Goal: Navigation & Orientation: Find specific page/section

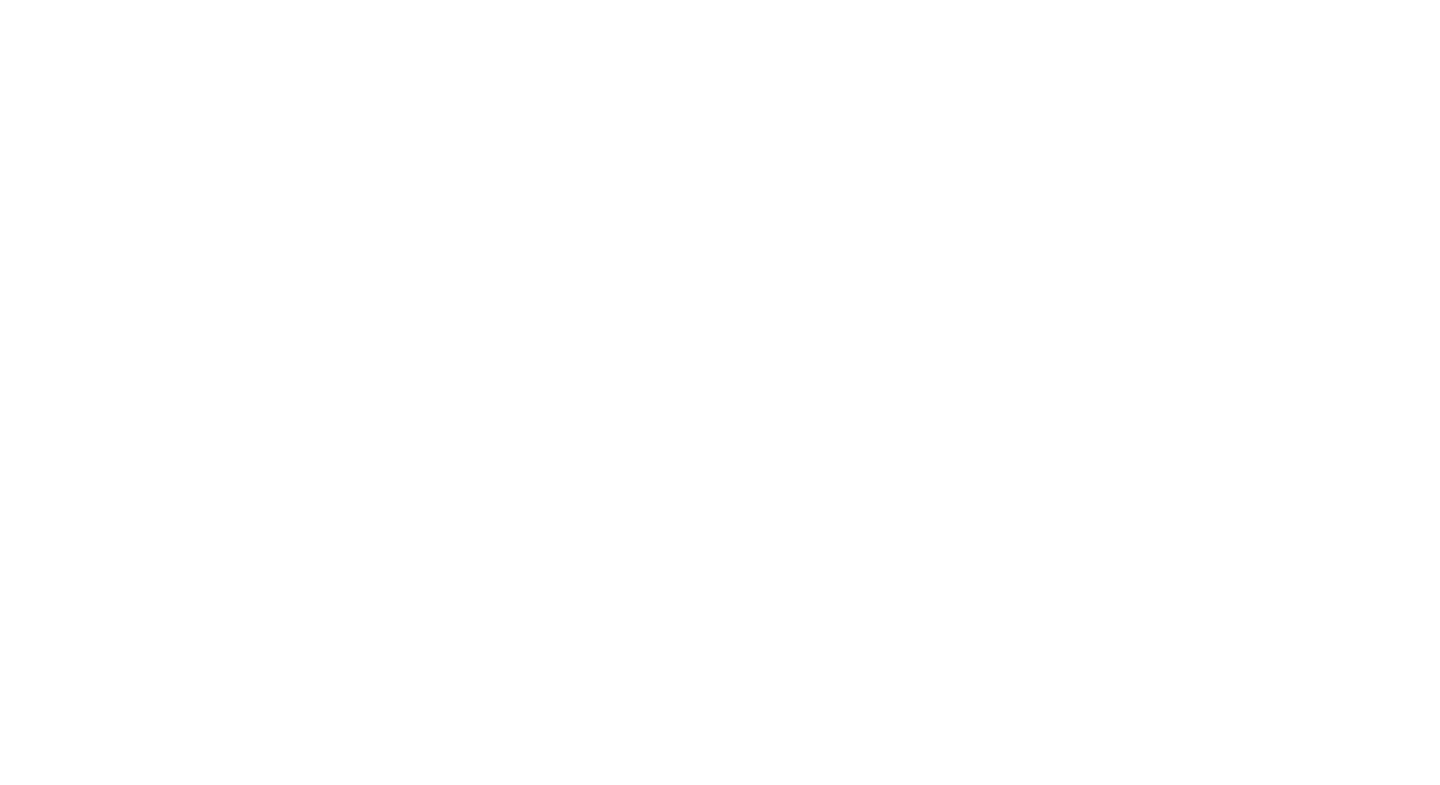
click at [1164, 387] on div at bounding box center [720, 392] width 1440 height 785
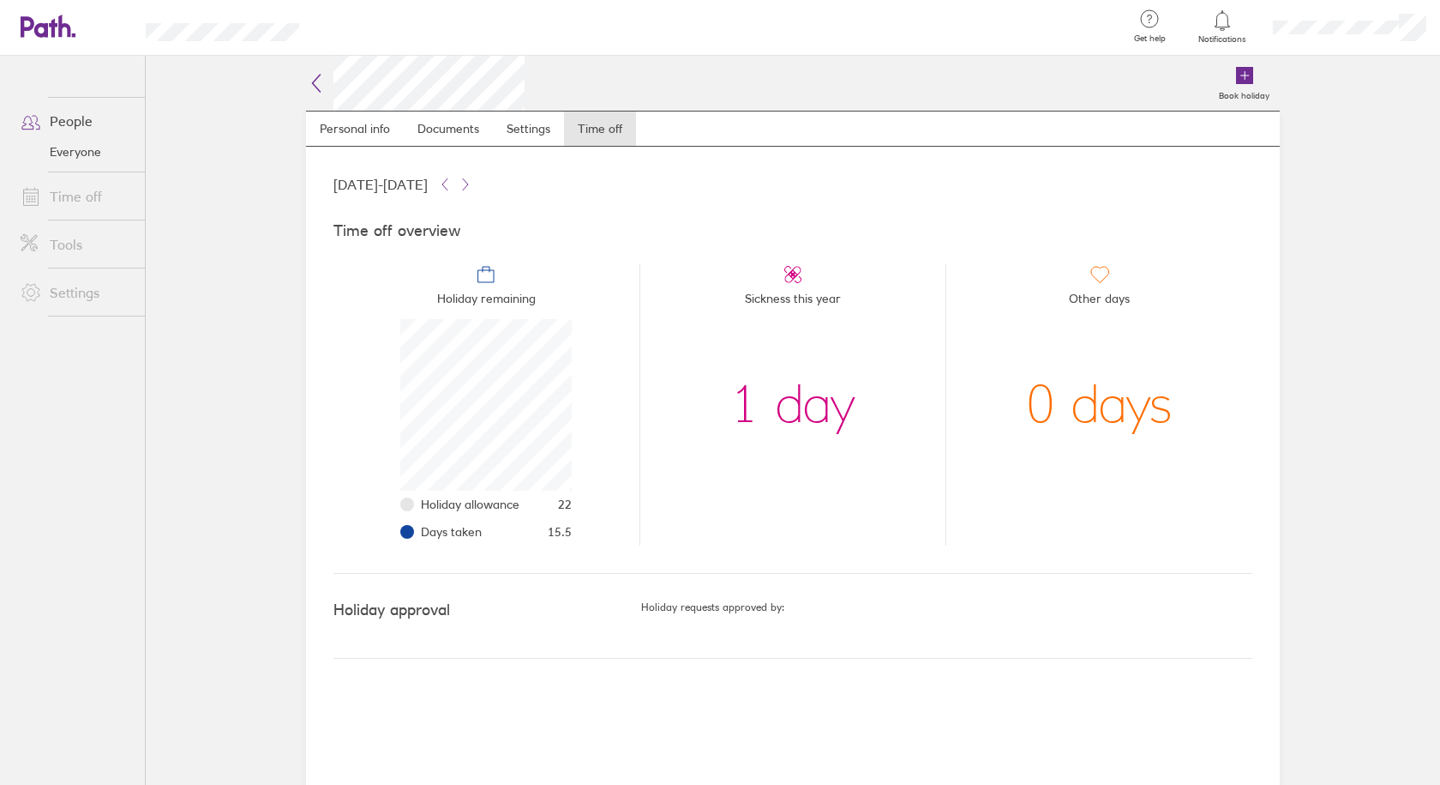
scroll to position [171, 171]
click at [1344, 660] on main "Book holiday Personal info Documents Settings Time off [DATE] - [DATE] Time off…" at bounding box center [793, 420] width 1295 height 729
click at [84, 154] on link "Everyone" at bounding box center [76, 151] width 138 height 27
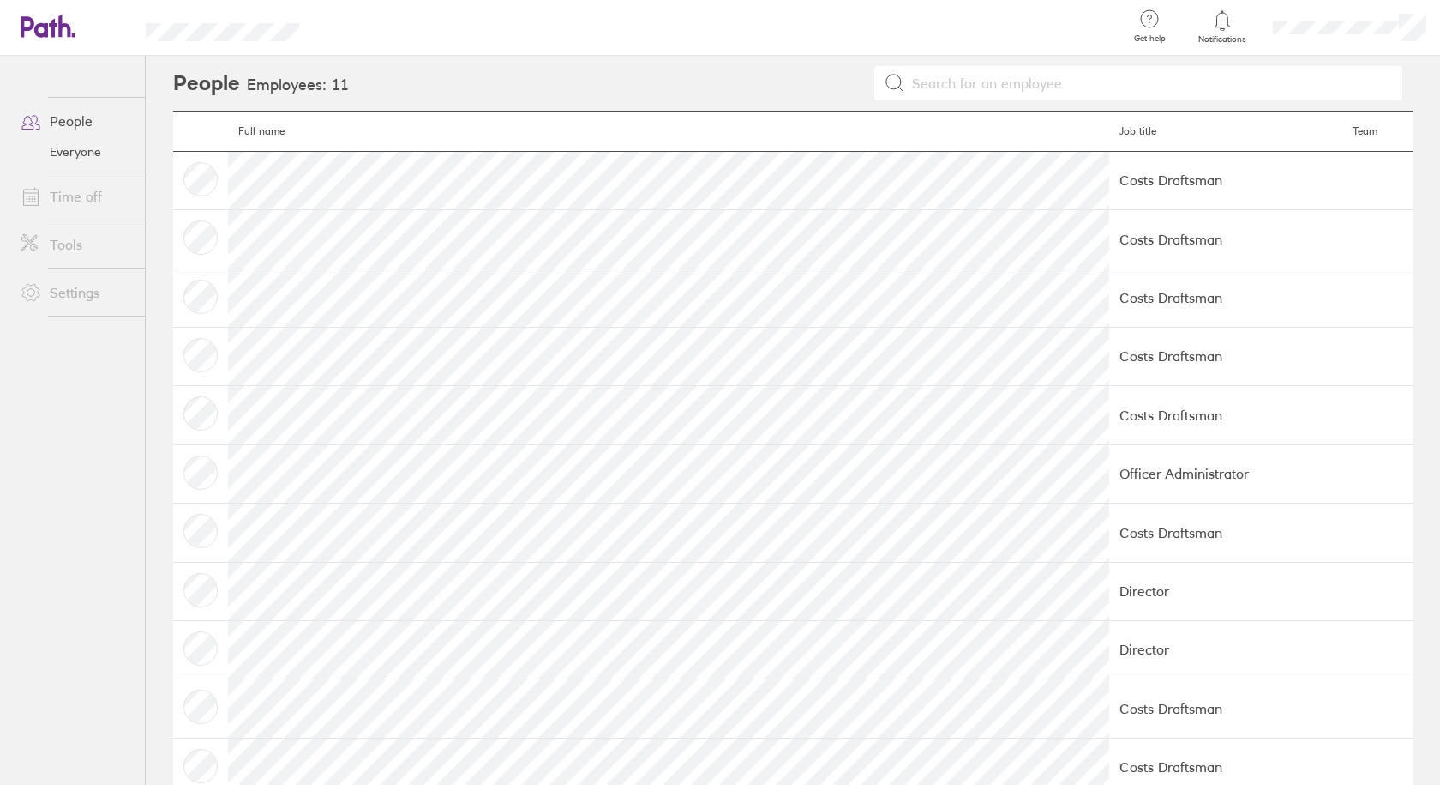
click at [105, 208] on link "Time off" at bounding box center [76, 196] width 138 height 34
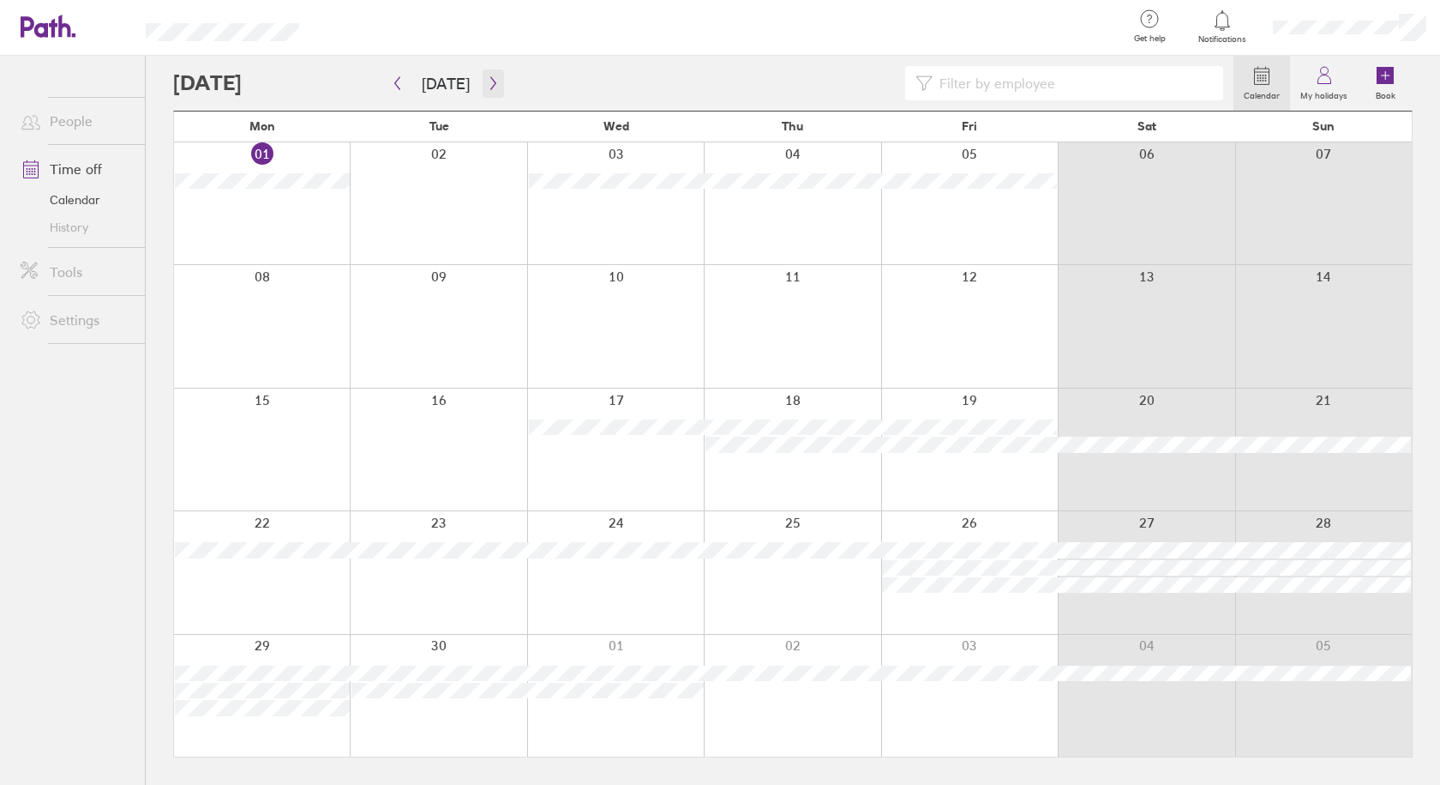
click at [490, 89] on icon "button" at bounding box center [492, 83] width 5 height 13
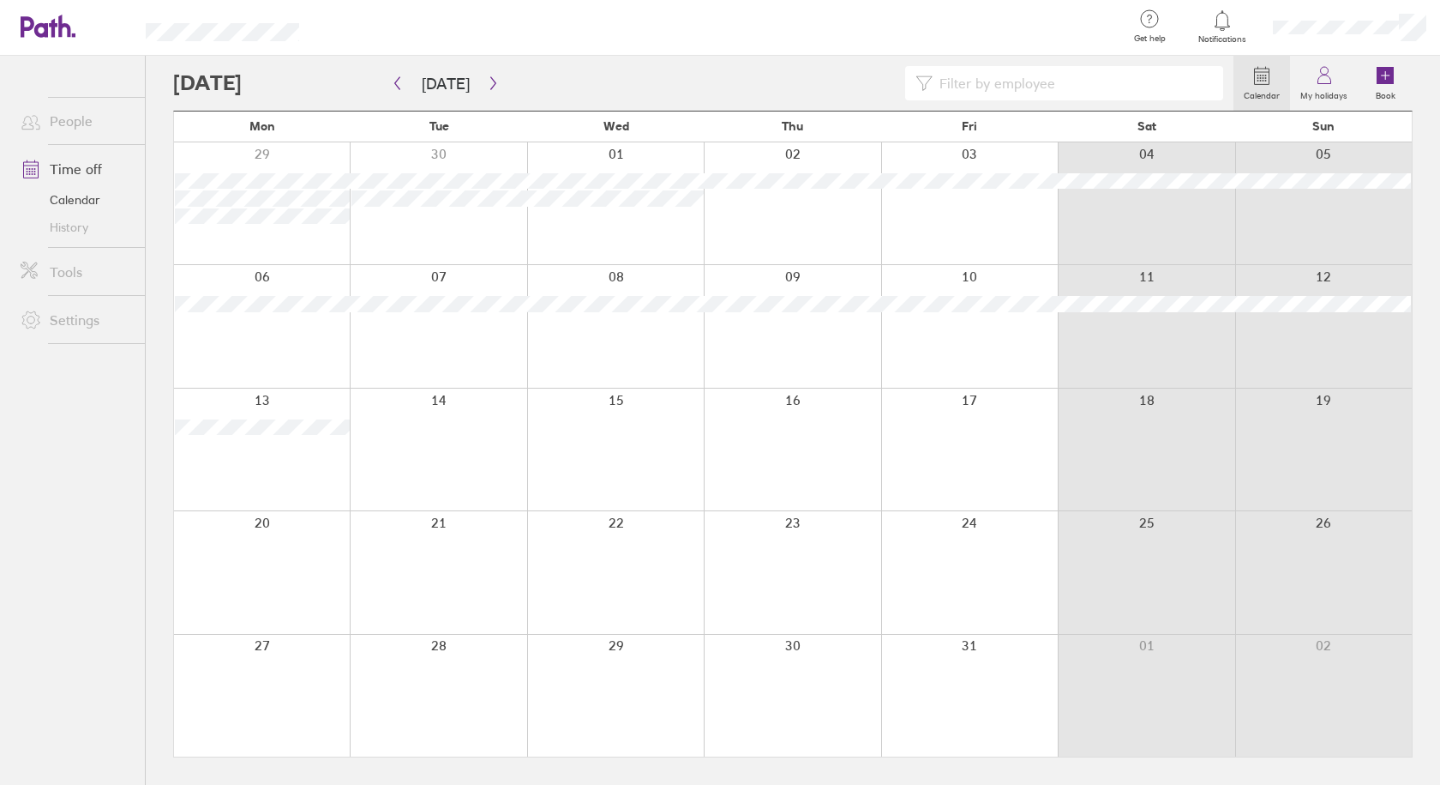
click at [31, 619] on ul "People Time off Calendar History Tools Settings" at bounding box center [72, 392] width 145 height 672
click at [495, 92] on button "button" at bounding box center [493, 83] width 21 height 28
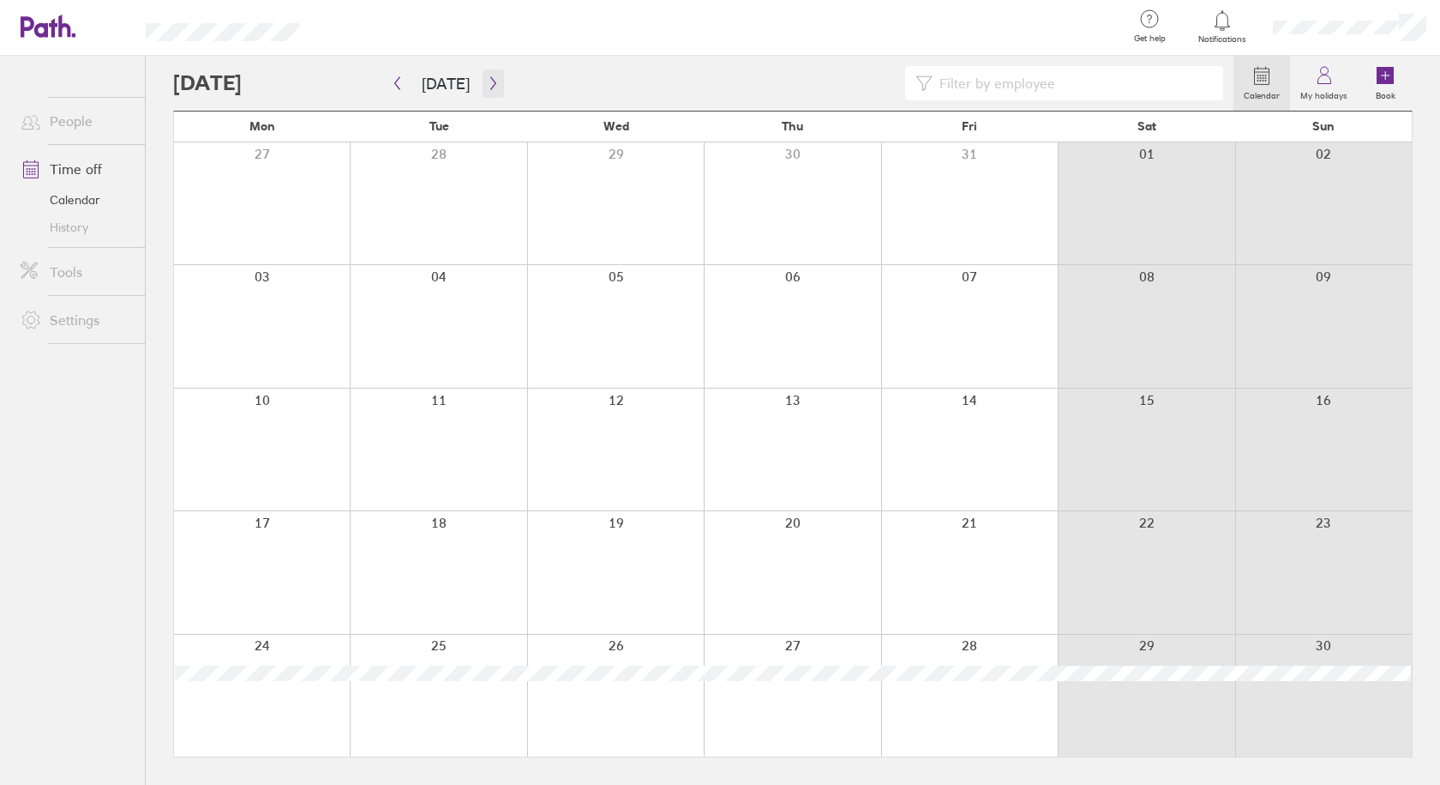
click at [491, 88] on icon "button" at bounding box center [493, 83] width 13 height 14
